Goal: Task Accomplishment & Management: Use online tool/utility

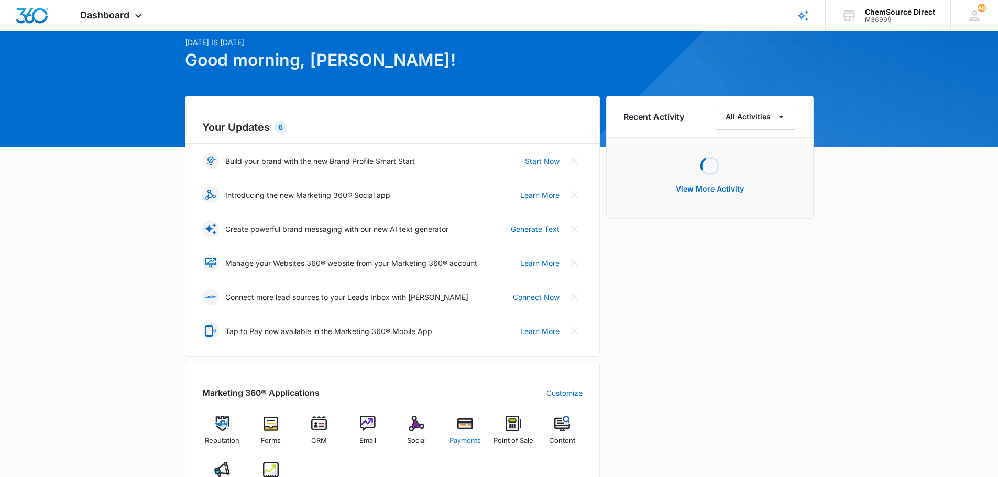
scroll to position [105, 0]
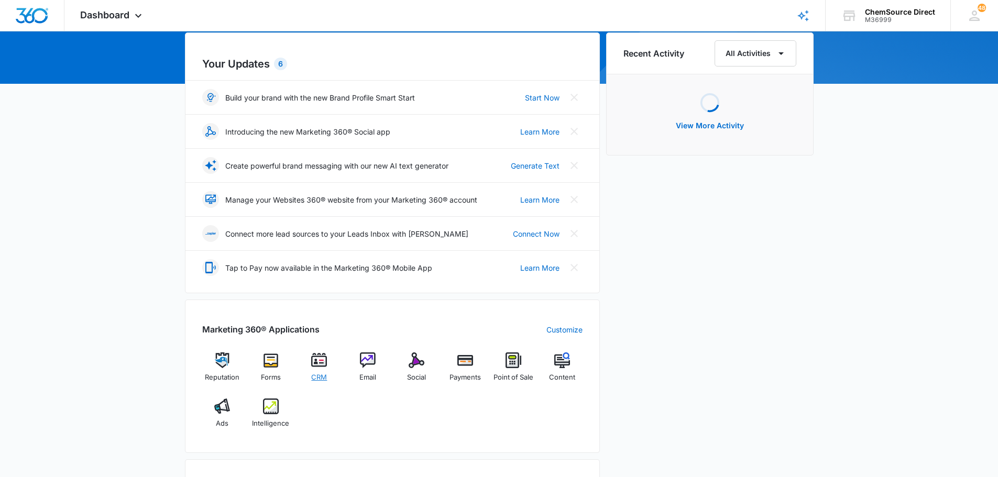
click at [329, 369] on div "CRM" at bounding box center [319, 371] width 40 height 37
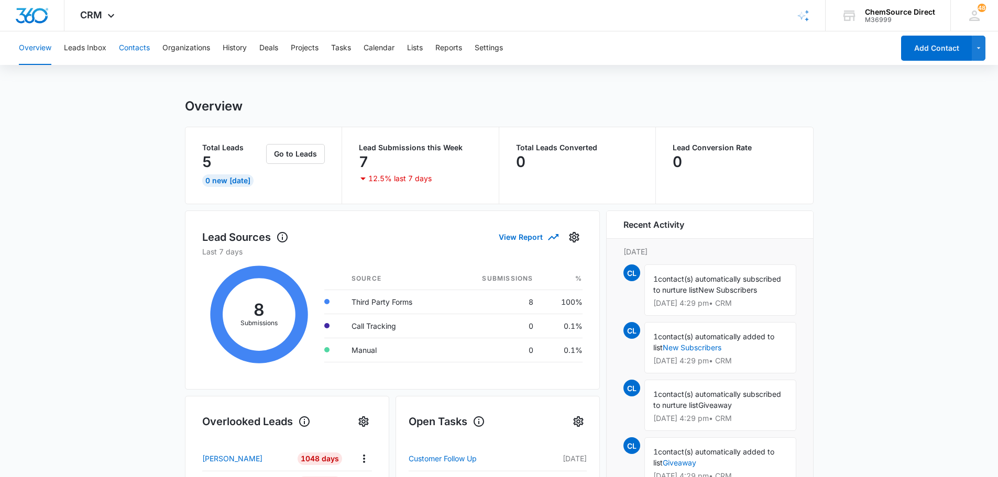
click at [121, 44] on button "Contacts" at bounding box center [134, 48] width 31 height 34
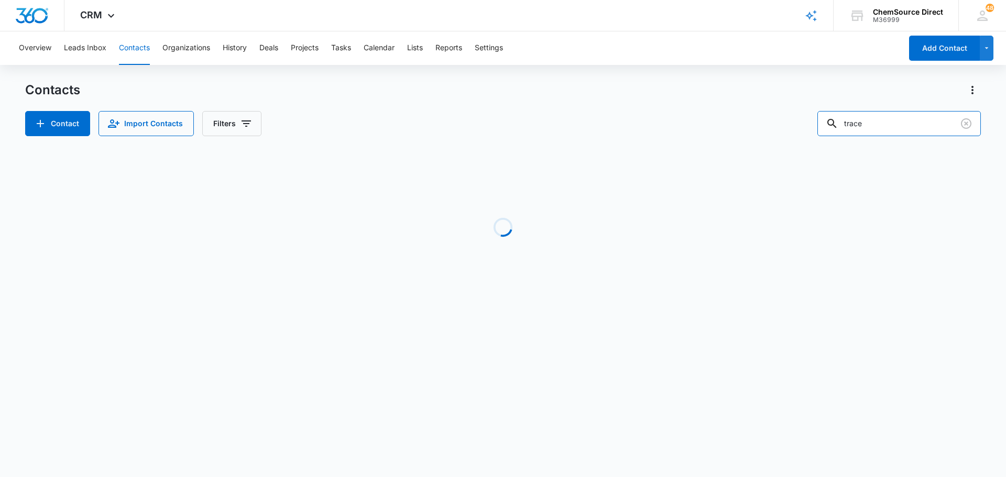
drag, startPoint x: 890, startPoint y: 128, endPoint x: 745, endPoint y: 128, distance: 144.7
click at [745, 128] on div "Contact Import Contacts Filters trace" at bounding box center [503, 123] width 956 height 25
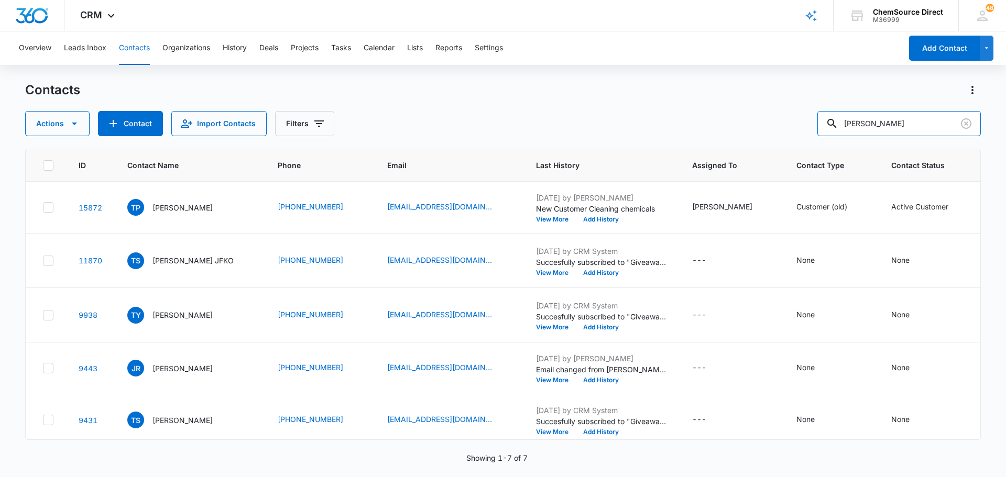
type input "[PERSON_NAME]"
